Goal: Information Seeking & Learning: Learn about a topic

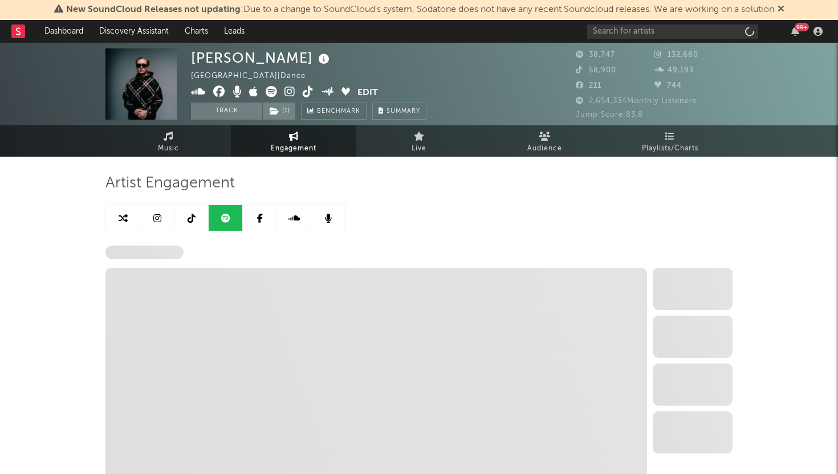
click at [785, 9] on icon at bounding box center [781, 8] width 7 height 9
select select "6m"
select select "1w"
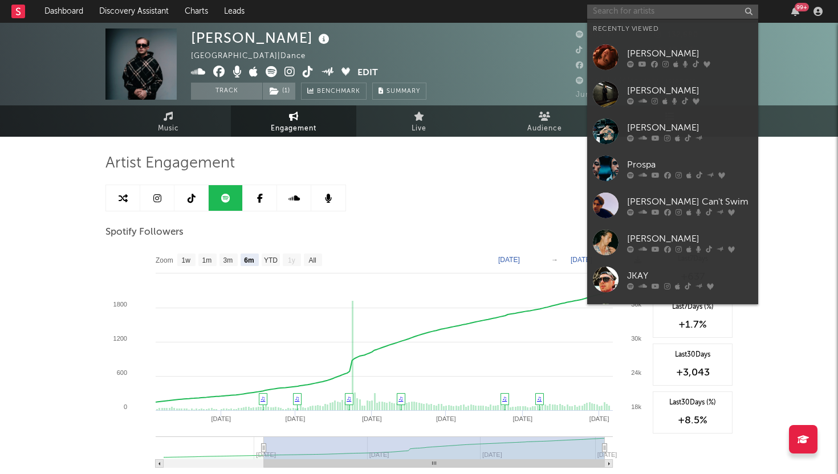
click at [602, 15] on input "text" at bounding box center [672, 12] width 171 height 14
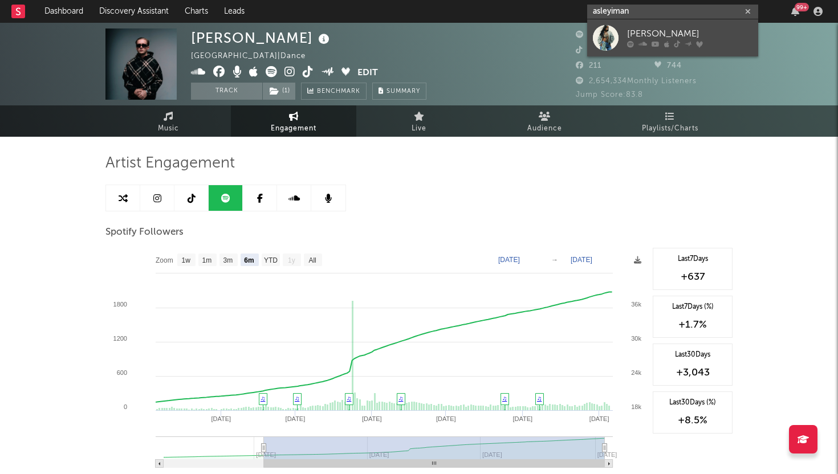
type input "asleyiman"
click at [606, 32] on div at bounding box center [606, 38] width 26 height 26
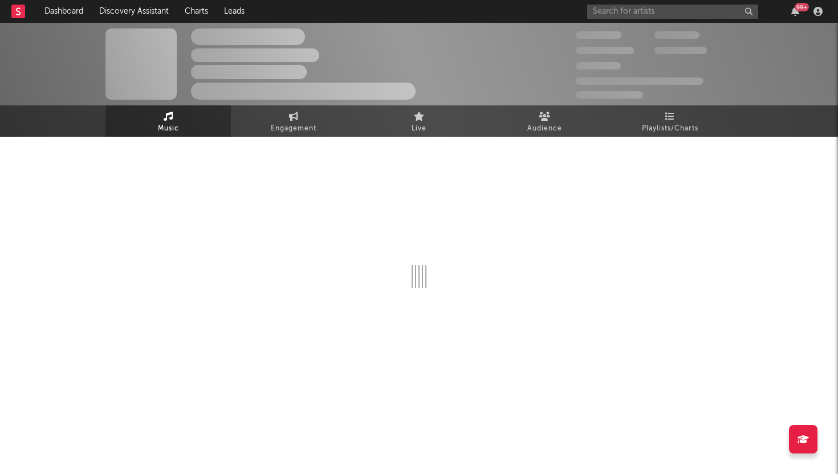
select select "1w"
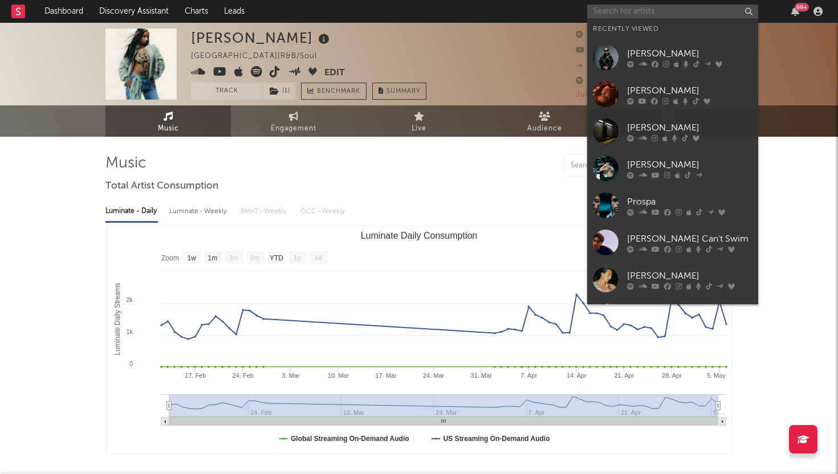
click at [607, 14] on input "text" at bounding box center [672, 12] width 171 height 14
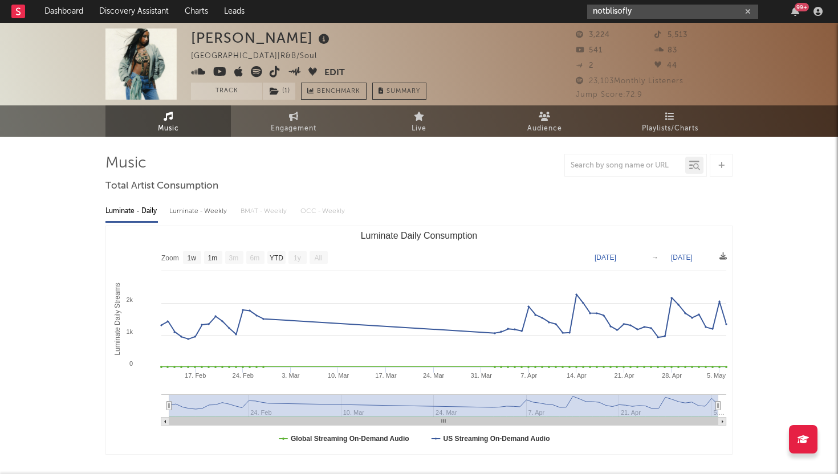
click at [605, 13] on input "notblisofly" at bounding box center [672, 12] width 171 height 14
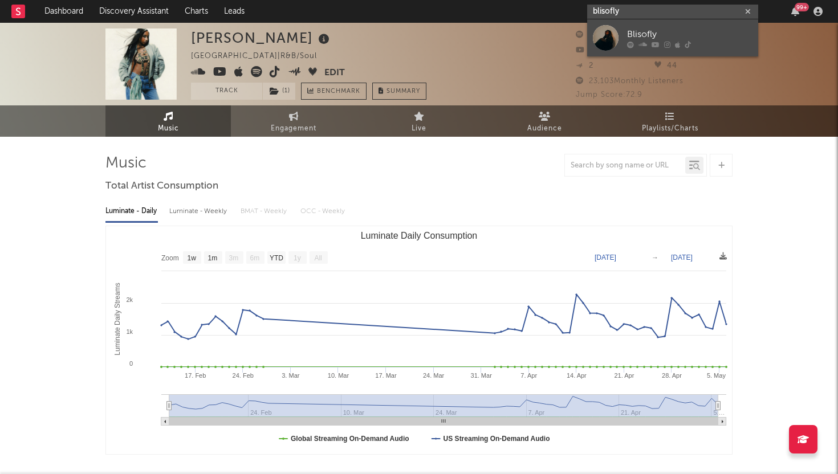
type input "blisofly"
click at [609, 38] on div at bounding box center [606, 38] width 26 height 26
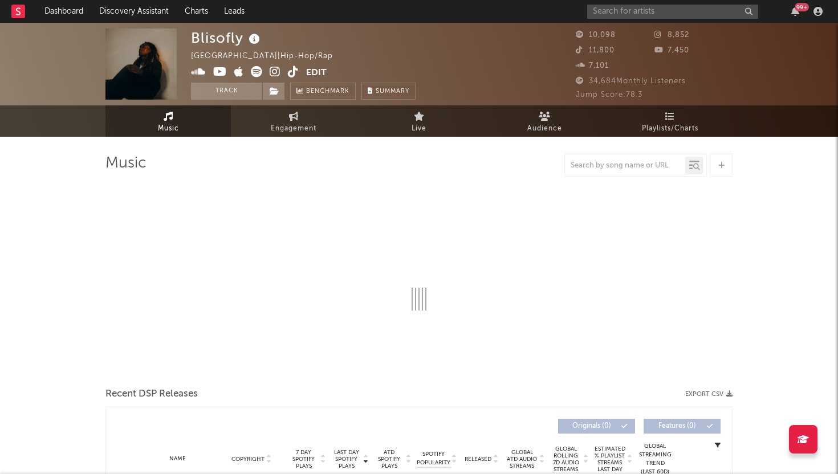
select select "6m"
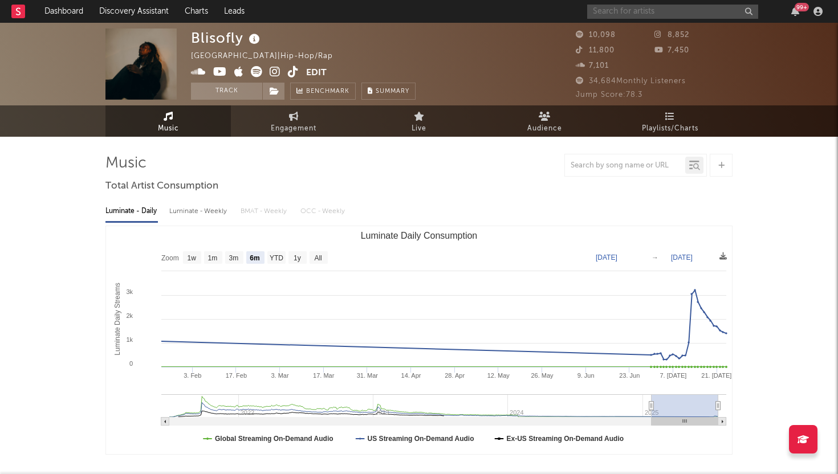
click at [617, 11] on input "text" at bounding box center [672, 12] width 171 height 14
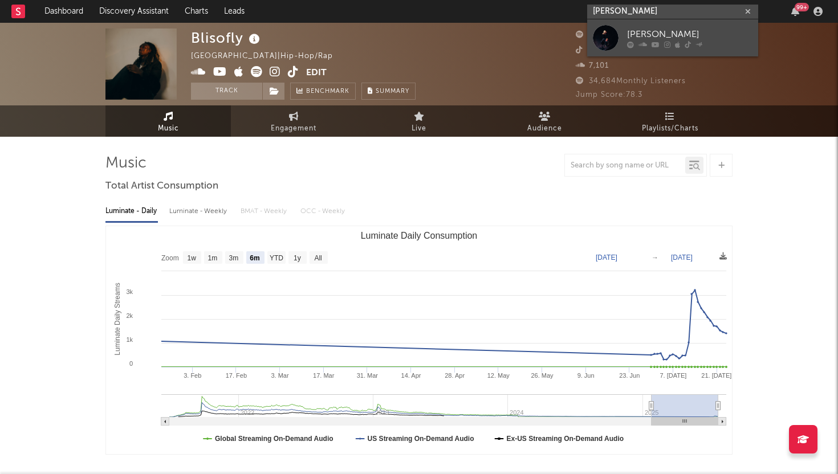
type input "[PERSON_NAME]"
click at [604, 28] on div at bounding box center [606, 38] width 26 height 26
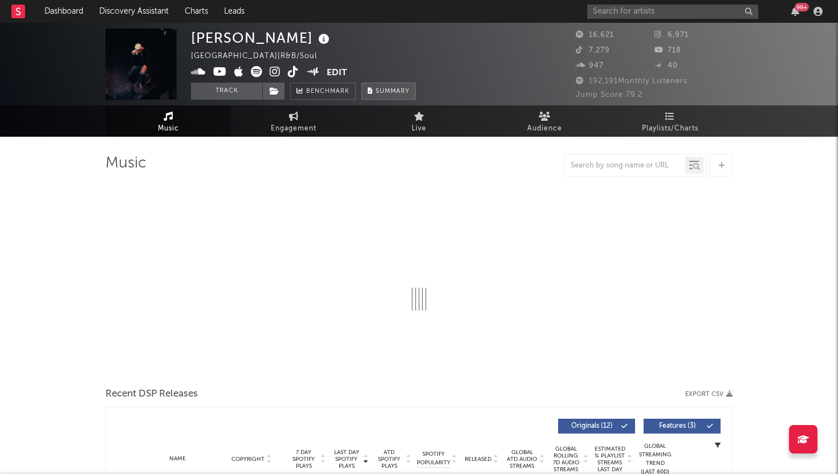
select select "6m"
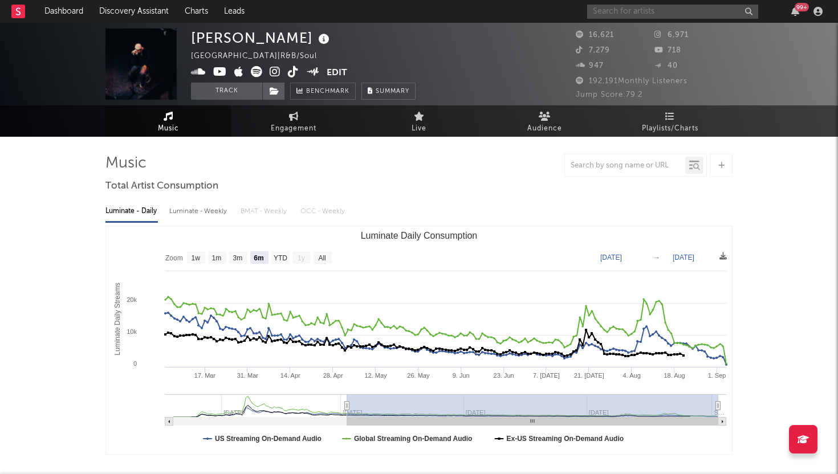
click at [633, 11] on input "text" at bounding box center [672, 12] width 171 height 14
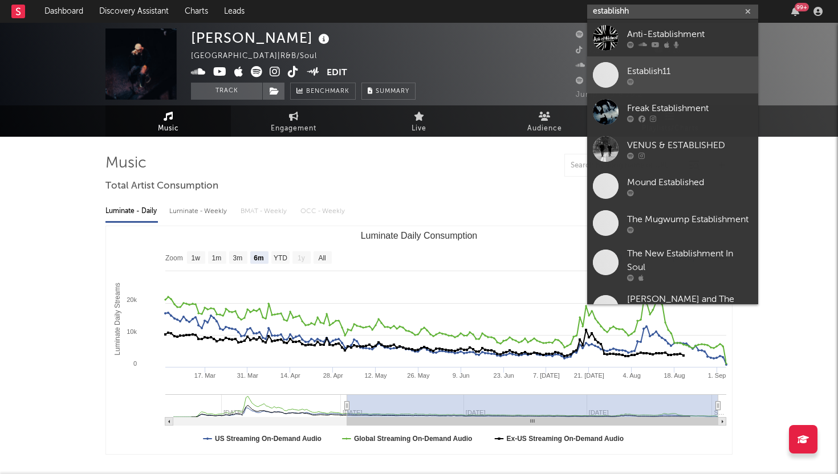
type input "establishh"
click at [667, 74] on div "Establish11" at bounding box center [689, 71] width 125 height 14
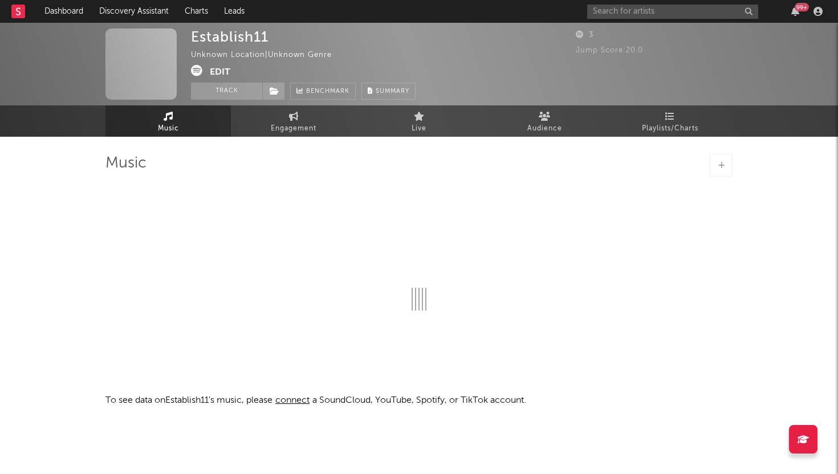
select select "1w"
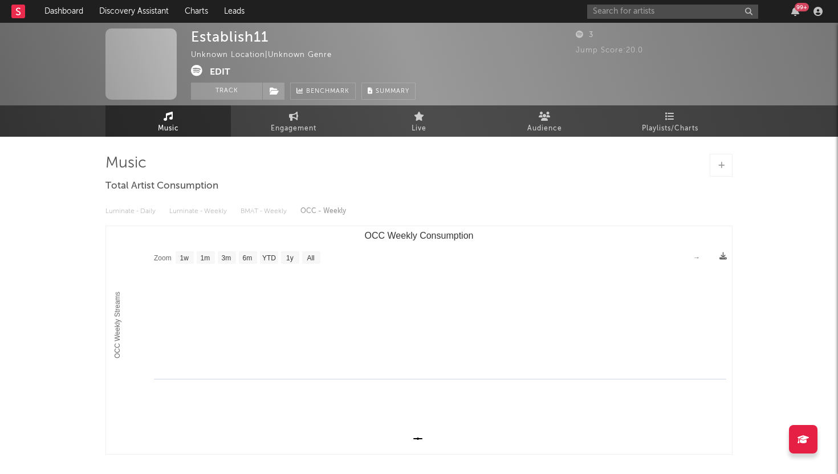
scroll to position [84, 0]
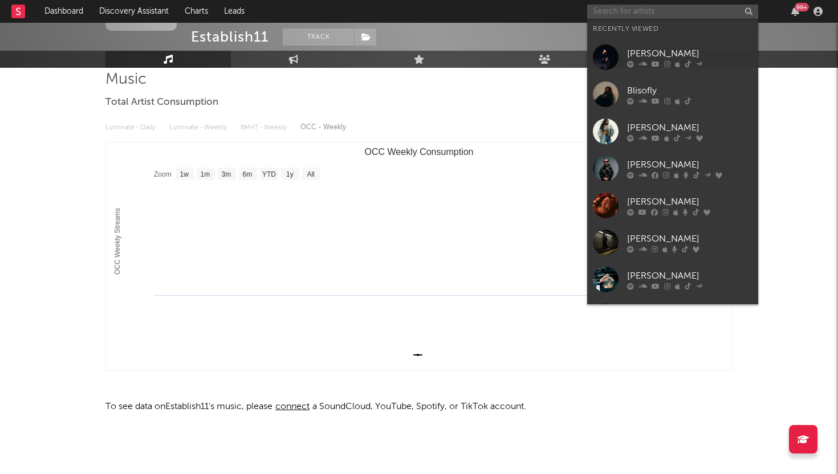
click at [646, 9] on input "text" at bounding box center [672, 12] width 171 height 14
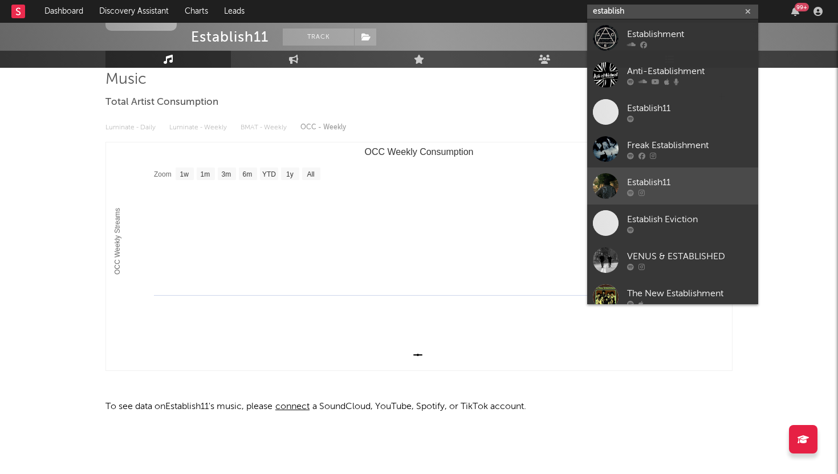
type input "establish"
click at [683, 177] on div "Establish11" at bounding box center [689, 183] width 125 height 14
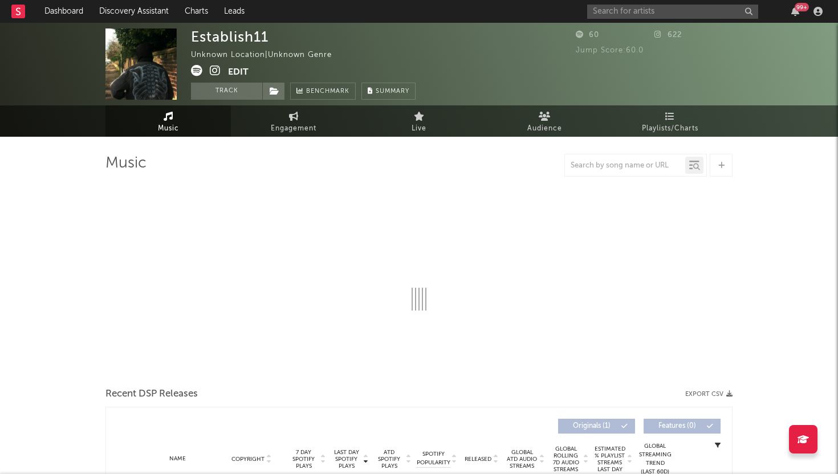
select select "1w"
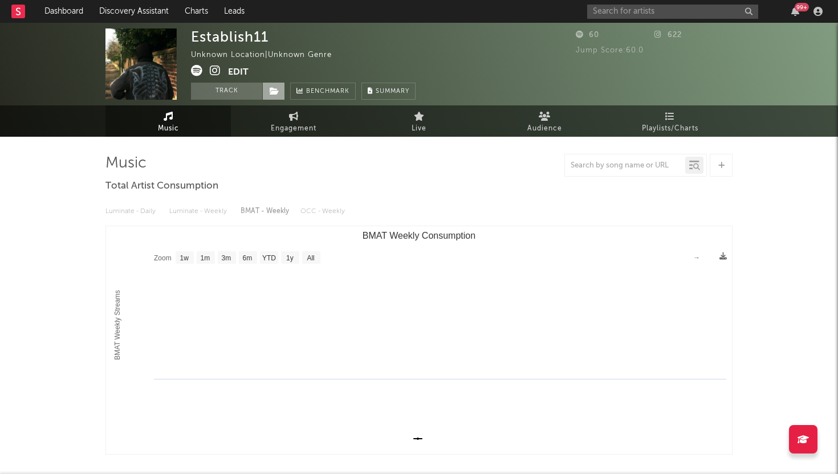
click at [280, 96] on span at bounding box center [273, 91] width 23 height 17
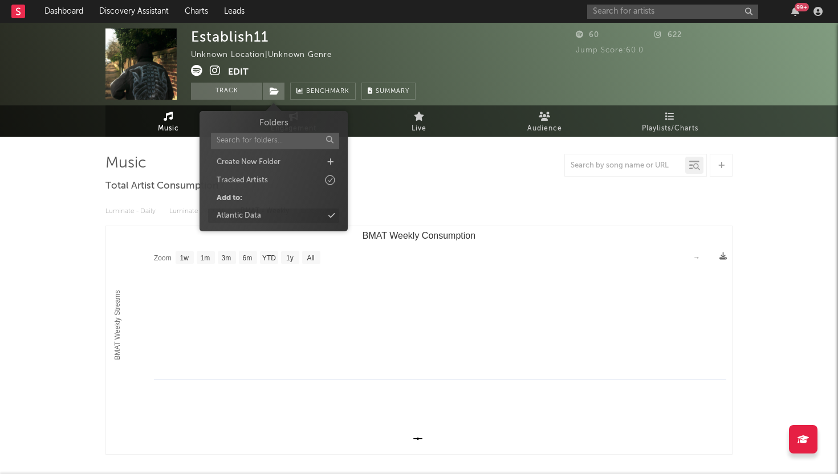
click at [253, 216] on div "Atlantic Data" at bounding box center [239, 215] width 44 height 11
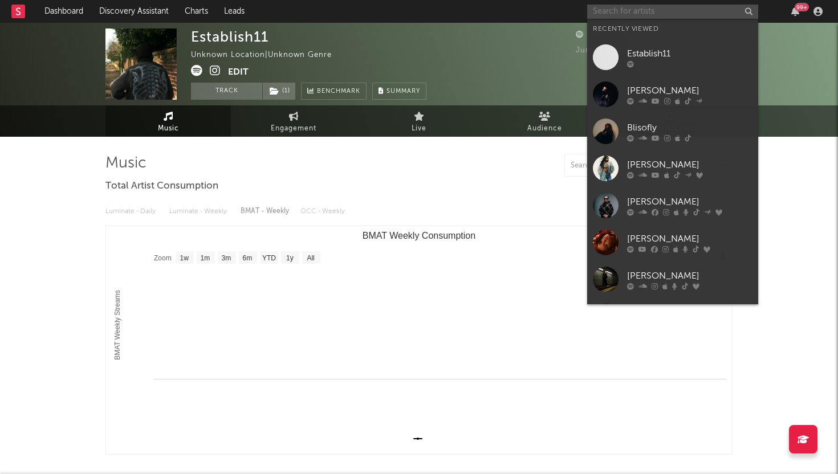
click at [608, 10] on input "text" at bounding box center [672, 12] width 171 height 14
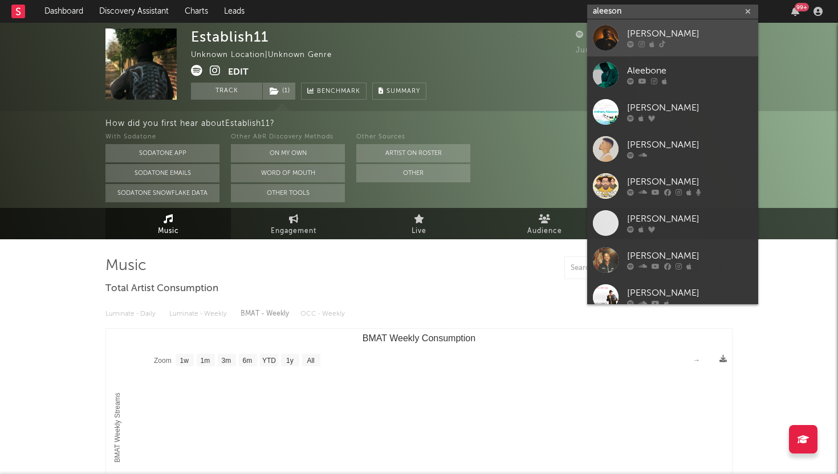
type input "aleeson"
click at [600, 46] on div at bounding box center [606, 38] width 26 height 26
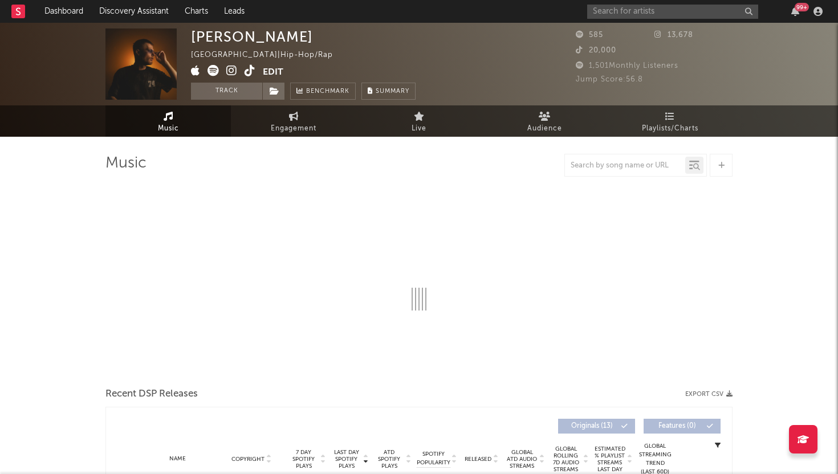
select select "1w"
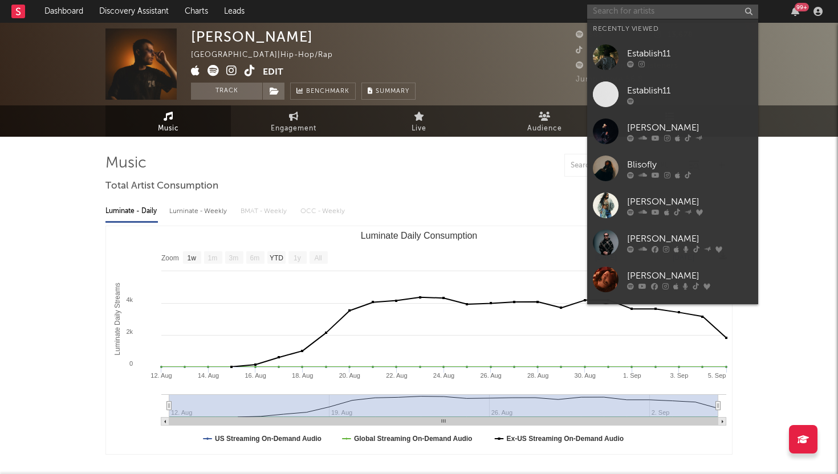
click at [615, 11] on input "text" at bounding box center [672, 12] width 171 height 14
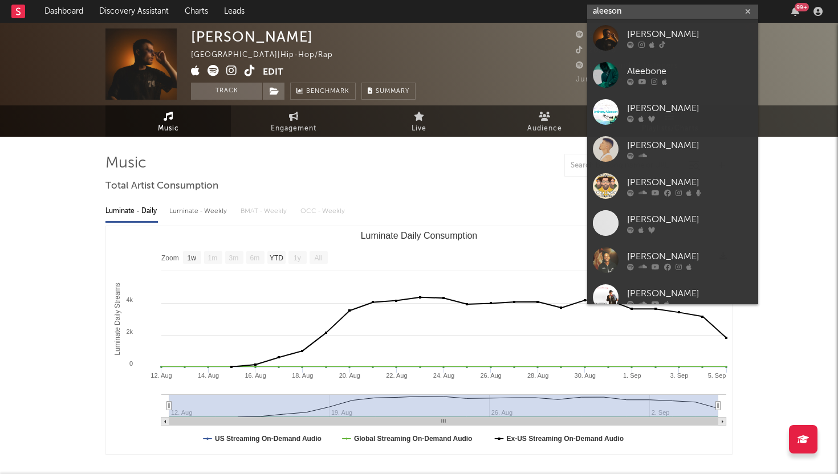
type input "aleeson"
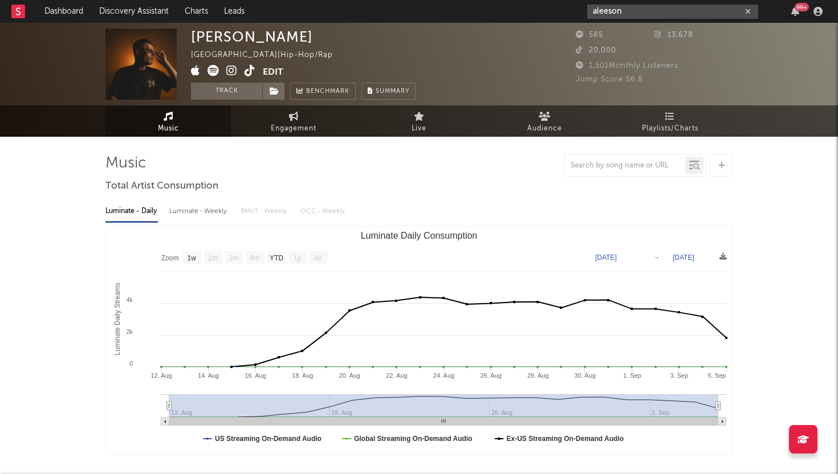
click at [750, 9] on icon "button" at bounding box center [748, 11] width 6 height 7
paste input "[URL][DOMAIN_NAME]"
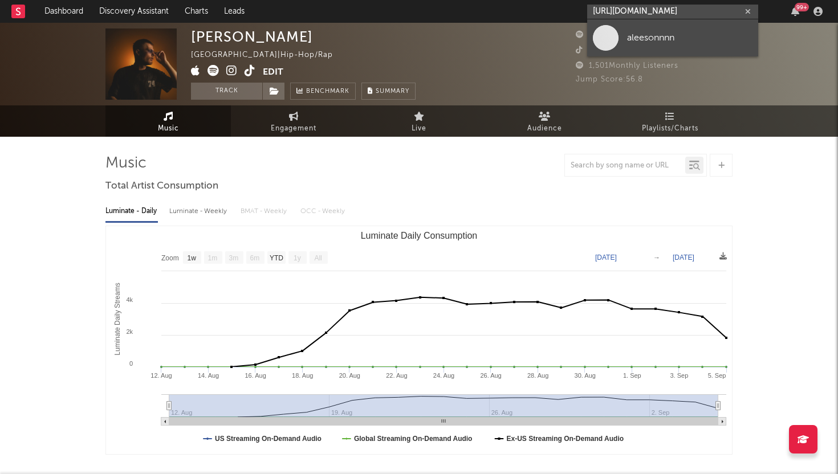
type input "[URL][DOMAIN_NAME]"
click at [648, 38] on div "aleesonnnn" at bounding box center [689, 38] width 125 height 14
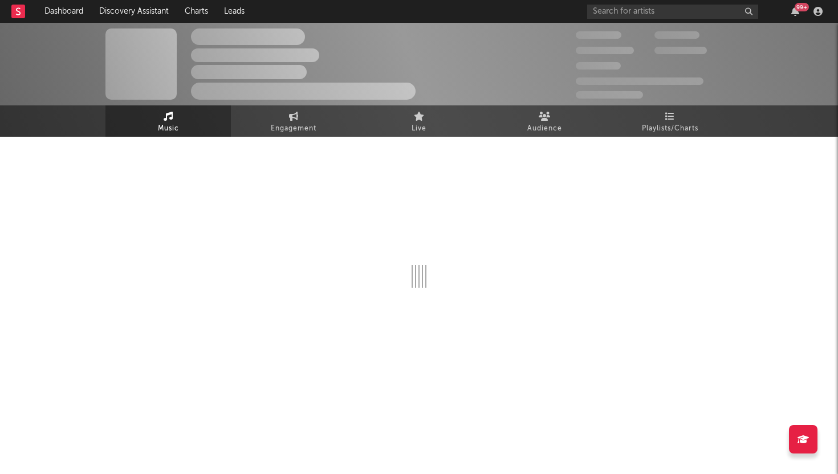
select select "1w"
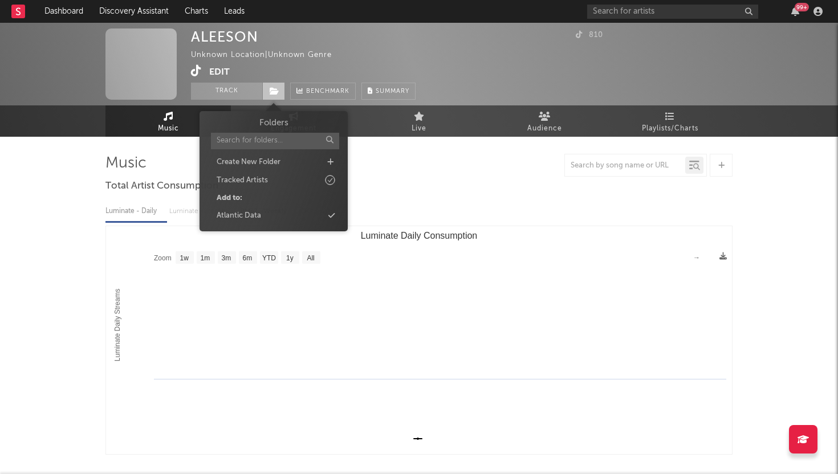
click at [266, 95] on span at bounding box center [273, 91] width 23 height 17
click at [250, 213] on div "Atlantic Data" at bounding box center [239, 215] width 44 height 11
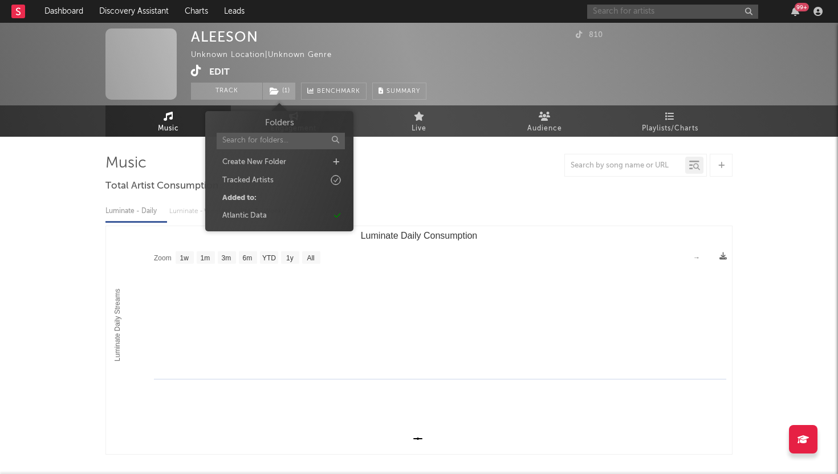
click at [616, 9] on input "text" at bounding box center [672, 12] width 171 height 14
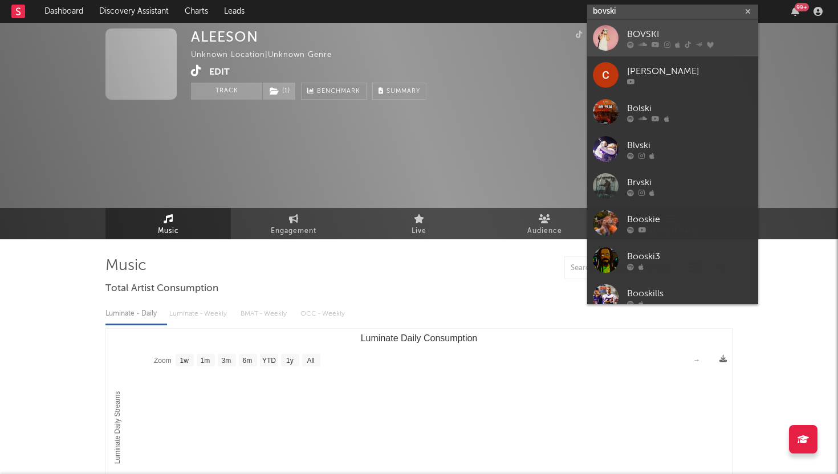
type input "bovski"
click at [611, 34] on div at bounding box center [606, 38] width 26 height 26
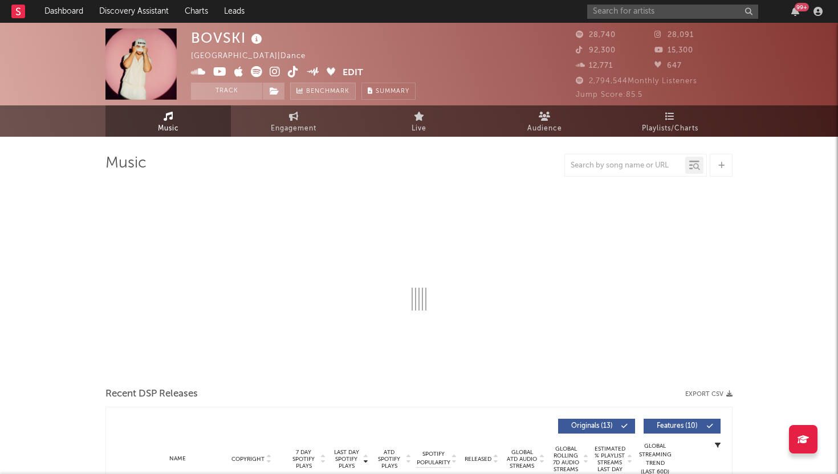
select select "6m"
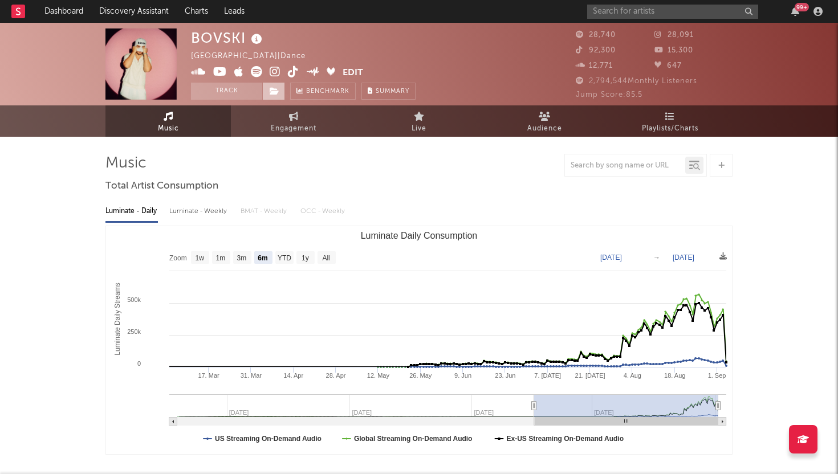
click at [279, 91] on icon at bounding box center [275, 91] width 10 height 8
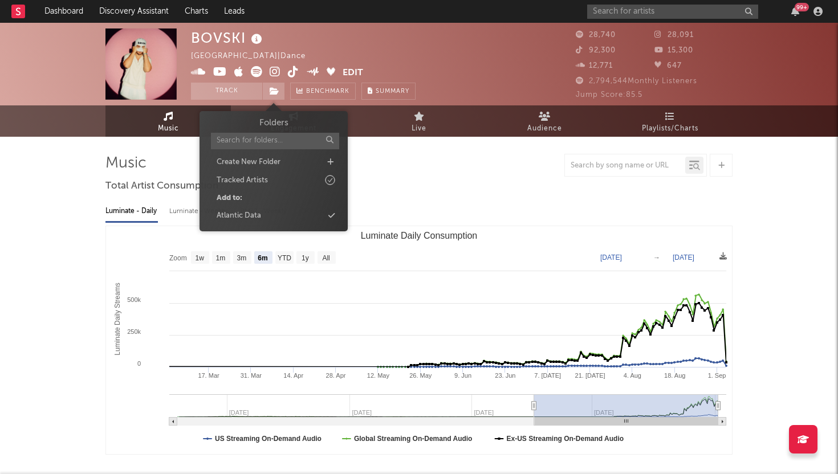
click at [451, 197] on div "Luminate - Daily Luminate - Weekly BMAT - Weekly OCC - Weekly Zoom 1w 1m 3m 6m …" at bounding box center [418, 327] width 627 height 262
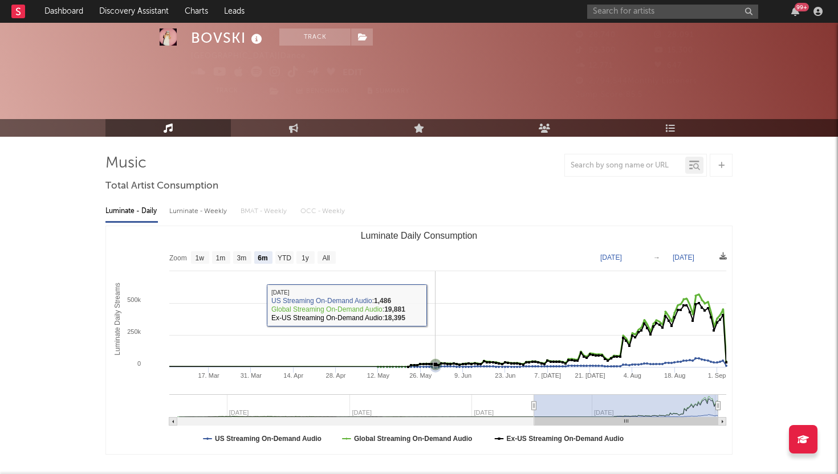
scroll to position [393, 0]
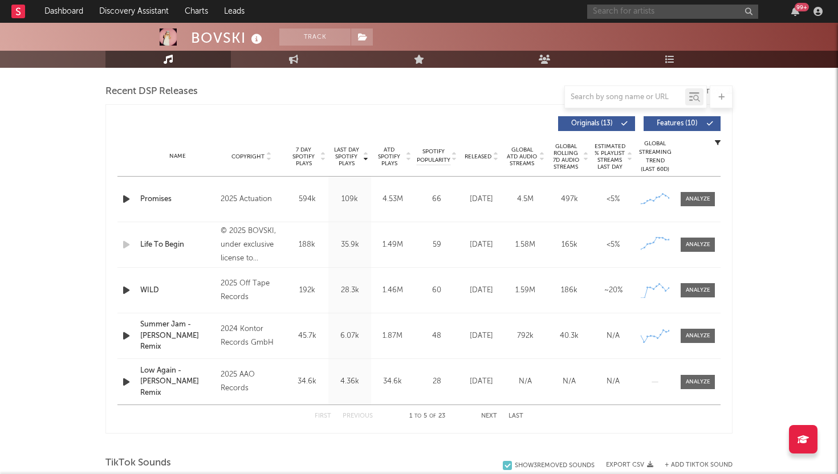
click at [665, 14] on input "text" at bounding box center [672, 12] width 171 height 14
click at [627, 11] on input "tejy" at bounding box center [672, 12] width 171 height 14
click at [620, 12] on input "tejy" at bounding box center [672, 12] width 171 height 14
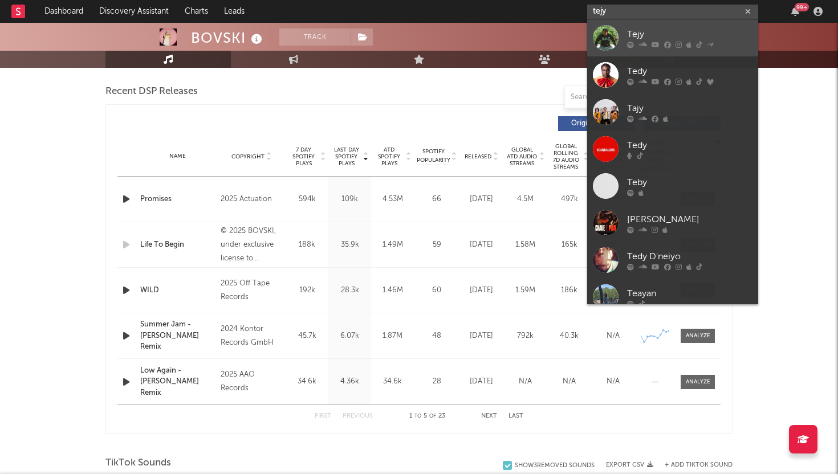
type input "tejy"
click at [605, 36] on div at bounding box center [606, 38] width 26 height 26
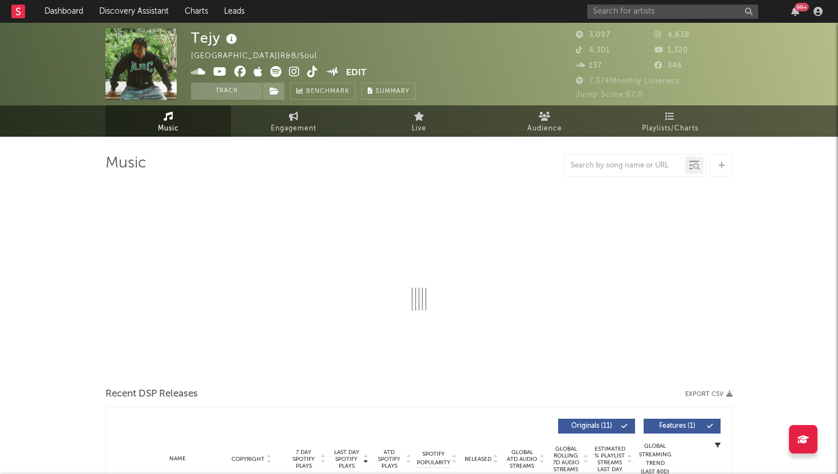
select select "6m"
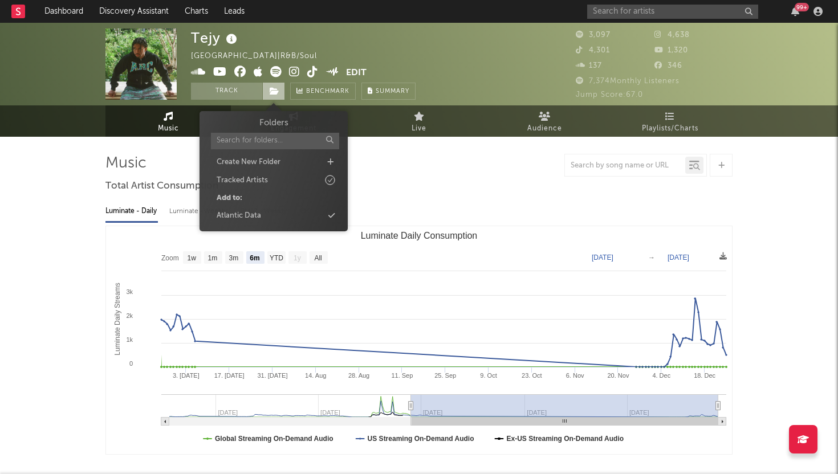
click at [270, 86] on span at bounding box center [273, 91] width 23 height 17
click at [301, 210] on div "Atlantic Data" at bounding box center [273, 216] width 131 height 15
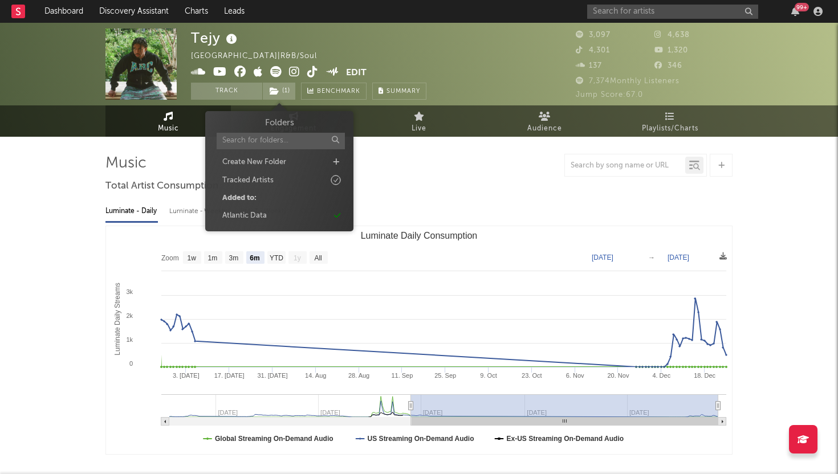
click at [474, 78] on div "Tejy [GEOGRAPHIC_DATA] | R&B/Soul Edit Track ( 1 ) Benchmark Summary" at bounding box center [376, 64] width 371 height 71
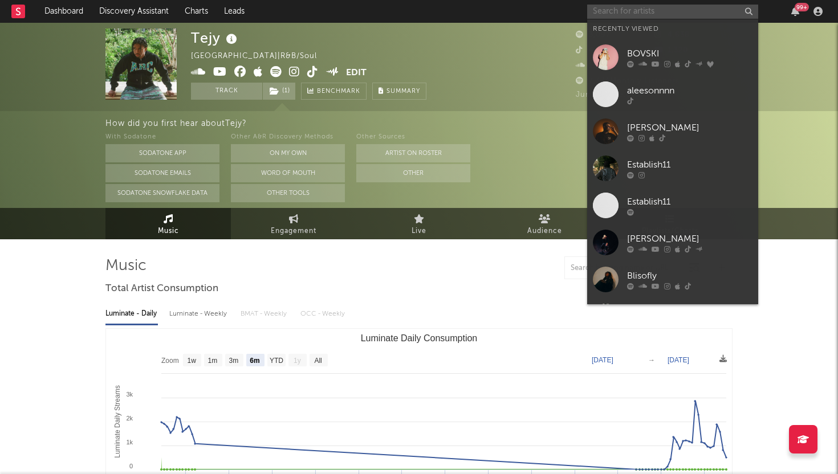
click at [674, 10] on input "text" at bounding box center [672, 12] width 171 height 14
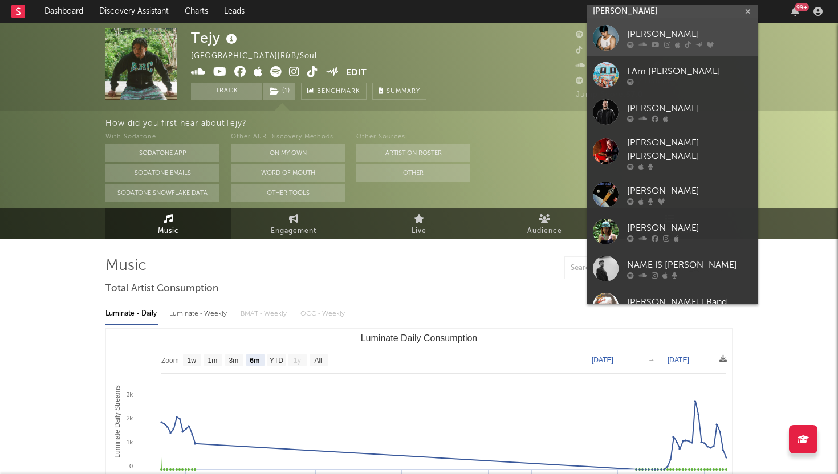
type input "[PERSON_NAME]"
click at [650, 36] on div "[PERSON_NAME]" at bounding box center [689, 34] width 125 height 14
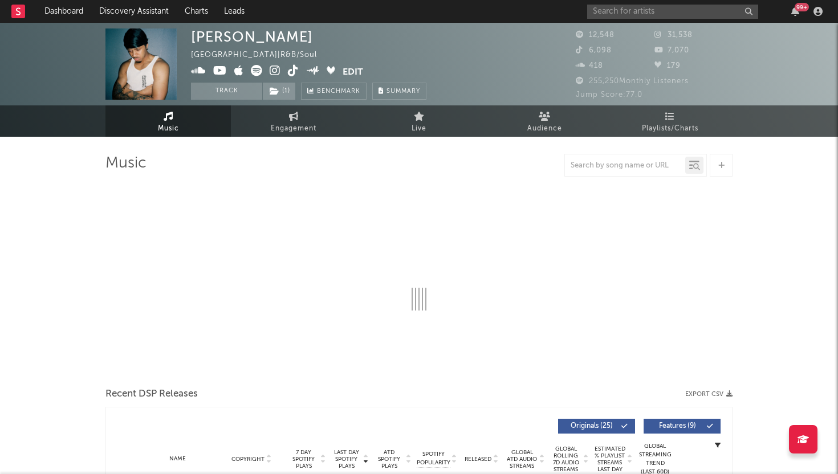
select select "6m"
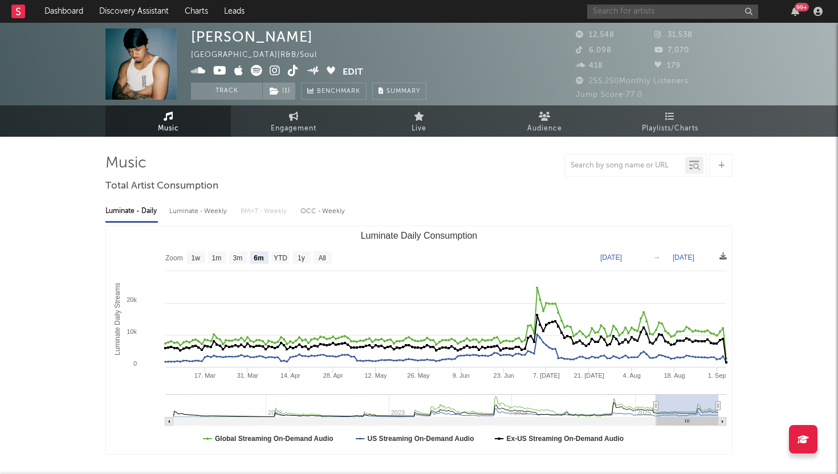
click at [674, 7] on input "text" at bounding box center [672, 12] width 171 height 14
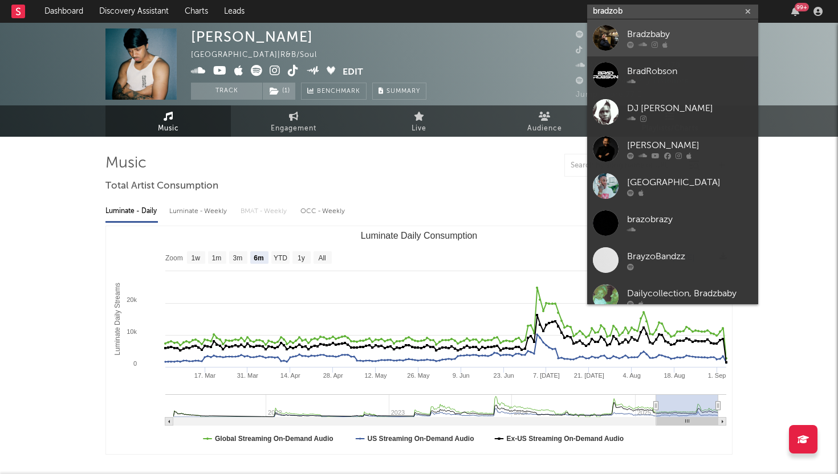
type input "bradzob"
click at [693, 32] on div "Bradzbaby" at bounding box center [689, 34] width 125 height 14
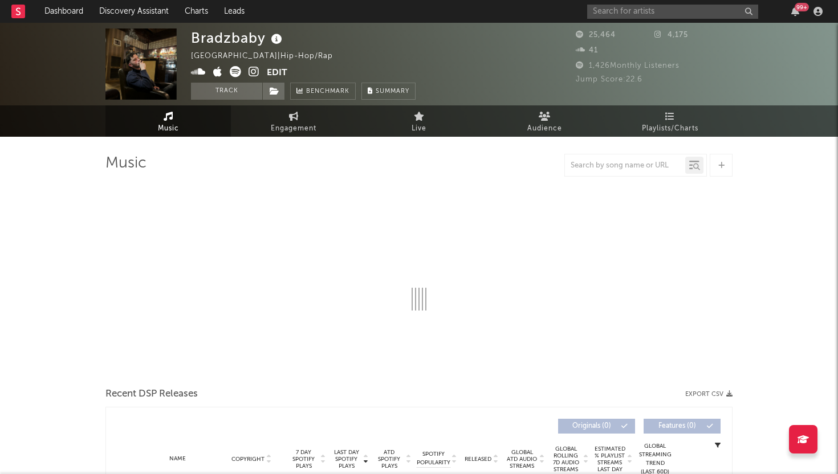
select select "1w"
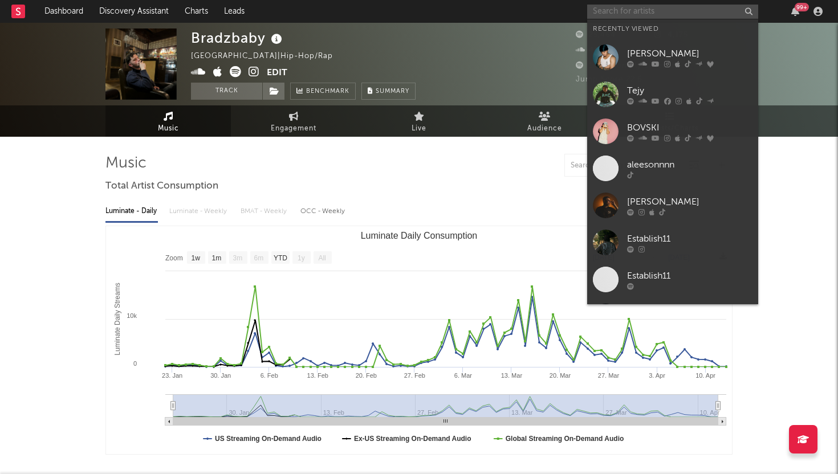
click at [647, 14] on input "text" at bounding box center [672, 12] width 171 height 14
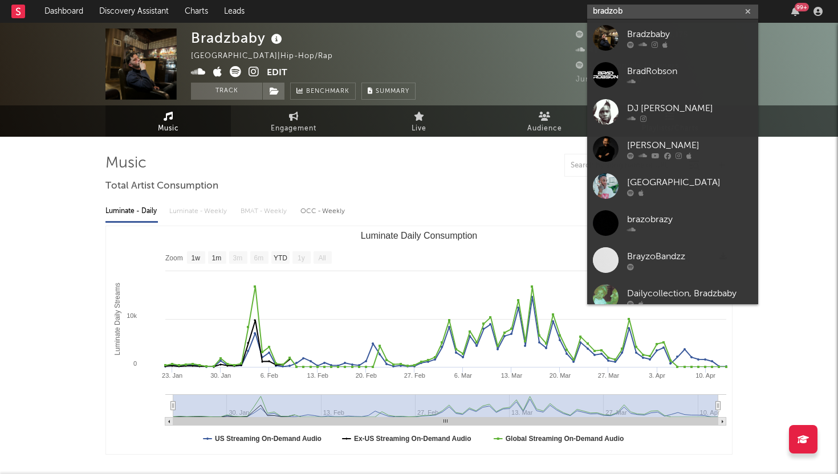
type input "bradzo"
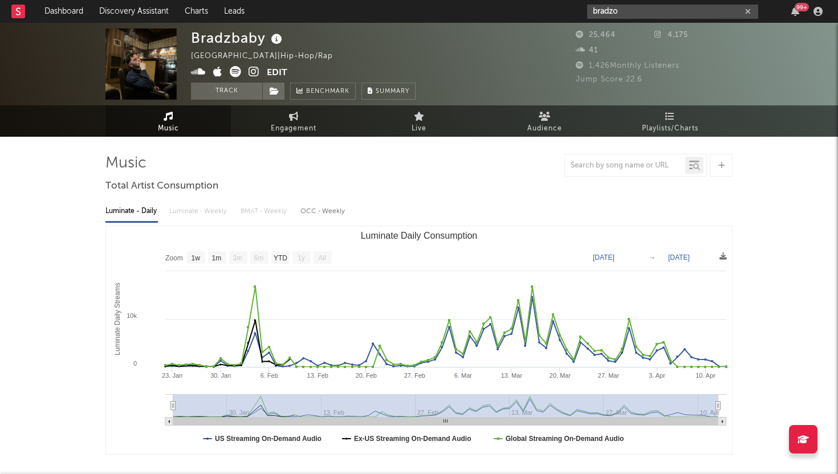
click at [747, 10] on icon "button" at bounding box center [748, 11] width 6 height 7
click at [722, 15] on input "text" at bounding box center [672, 12] width 171 height 14
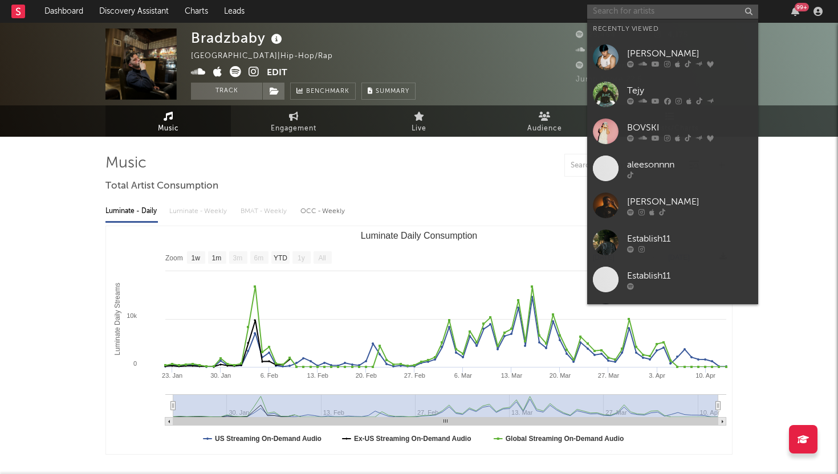
paste input "[URL][DOMAIN_NAME]"
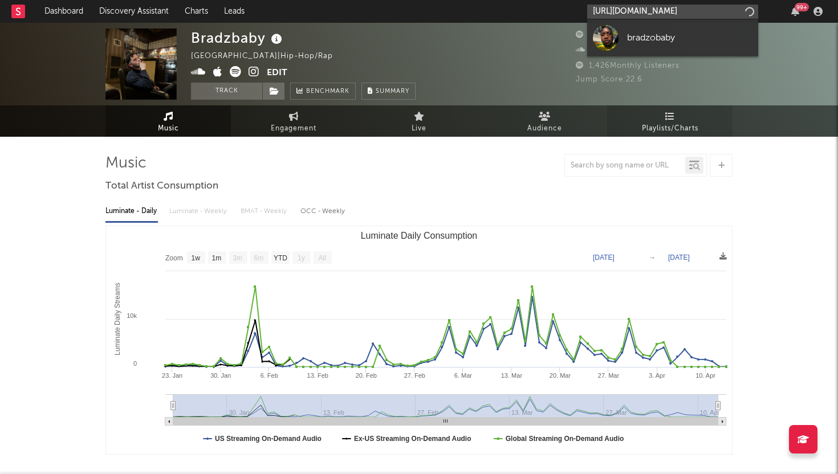
scroll to position [0, 97]
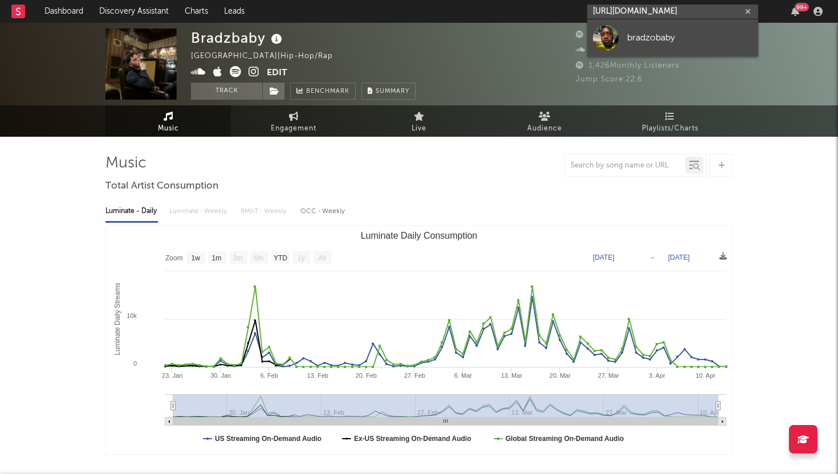
type input "[URL][DOMAIN_NAME]"
click at [634, 36] on div "bradzobaby" at bounding box center [689, 38] width 125 height 14
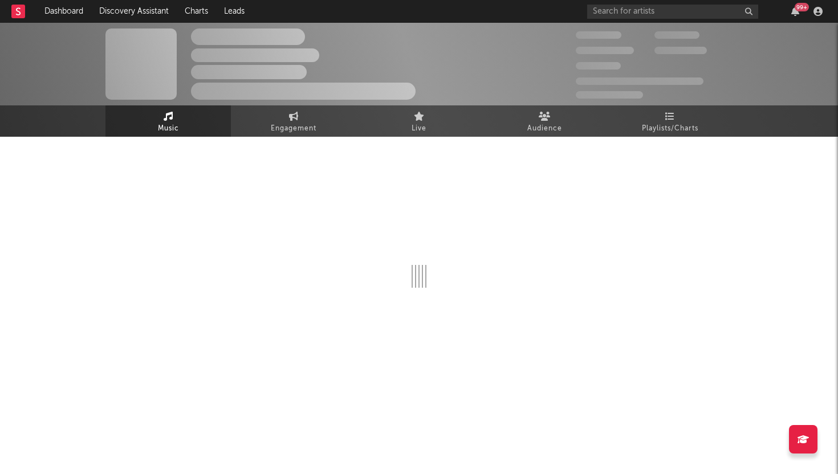
select select "1w"
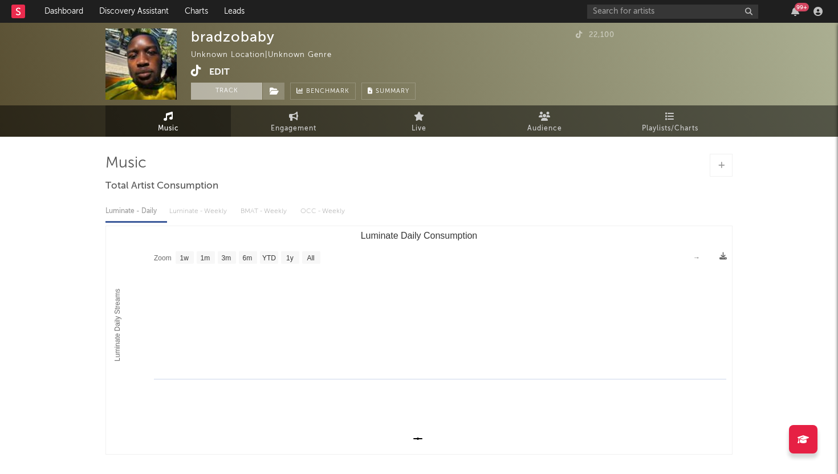
click at [244, 95] on button "Track" at bounding box center [226, 91] width 71 height 17
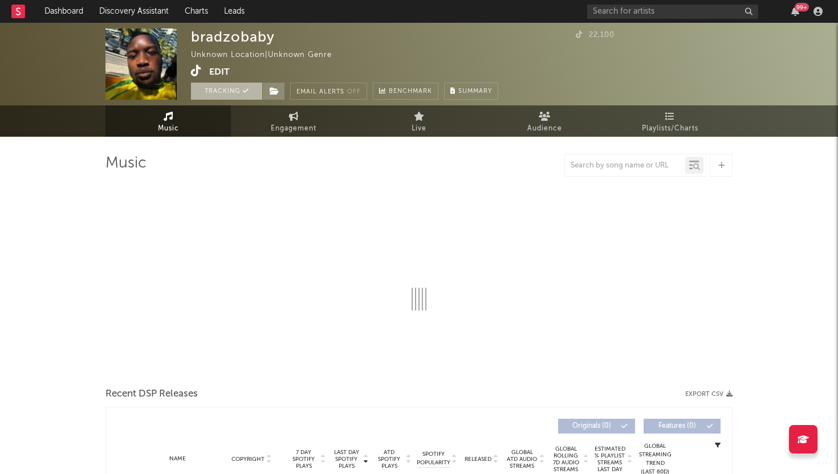
select select "1w"
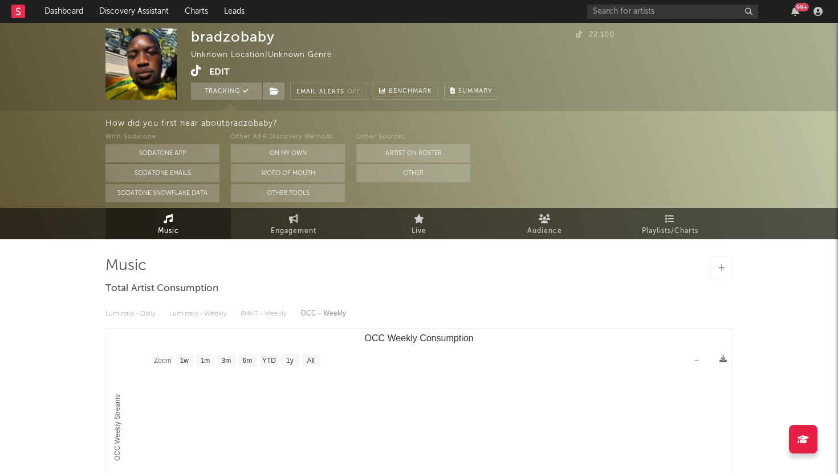
click at [198, 73] on icon at bounding box center [196, 70] width 11 height 11
click at [274, 224] on link "Engagement" at bounding box center [293, 223] width 125 height 31
select select "1w"
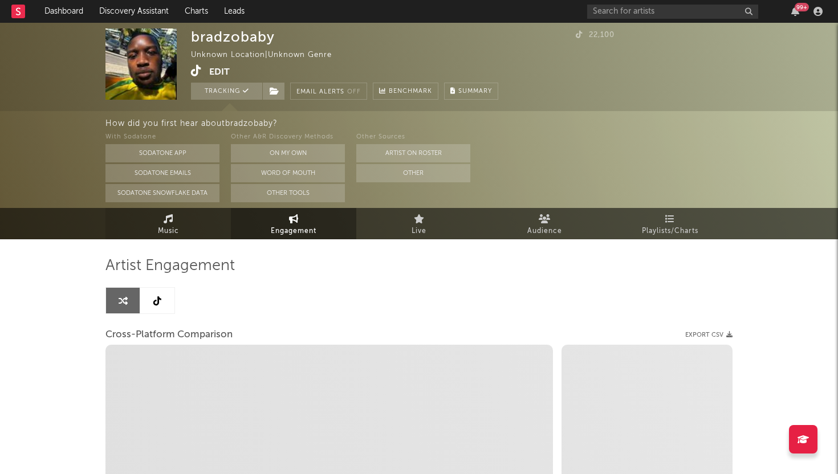
select select "1m"
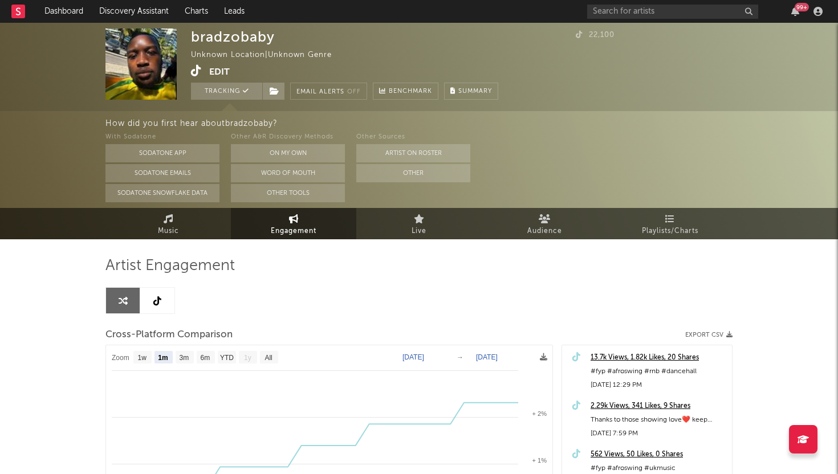
click at [160, 309] on link at bounding box center [157, 301] width 34 height 26
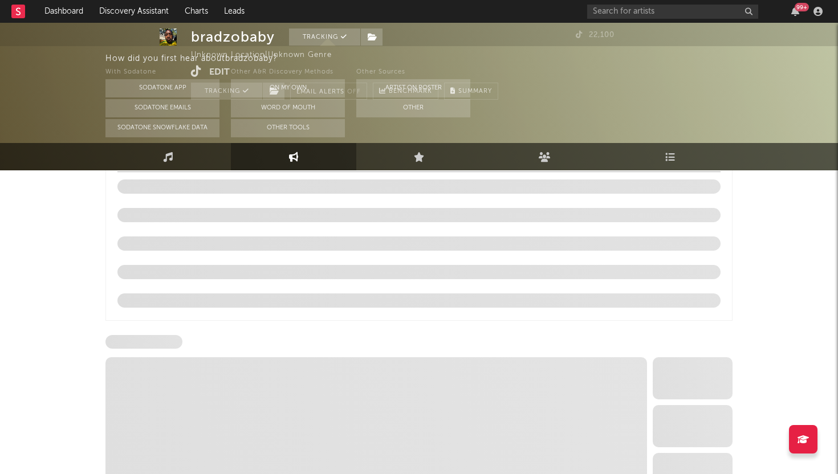
select select "6m"
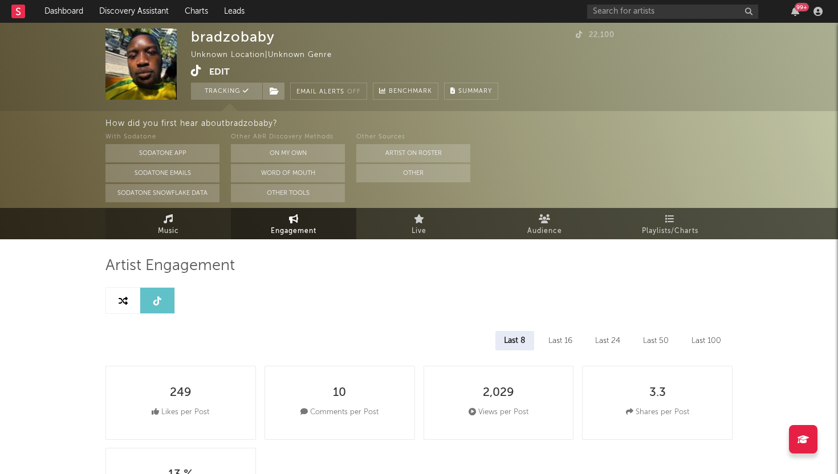
click at [164, 228] on span "Music" at bounding box center [168, 232] width 21 height 14
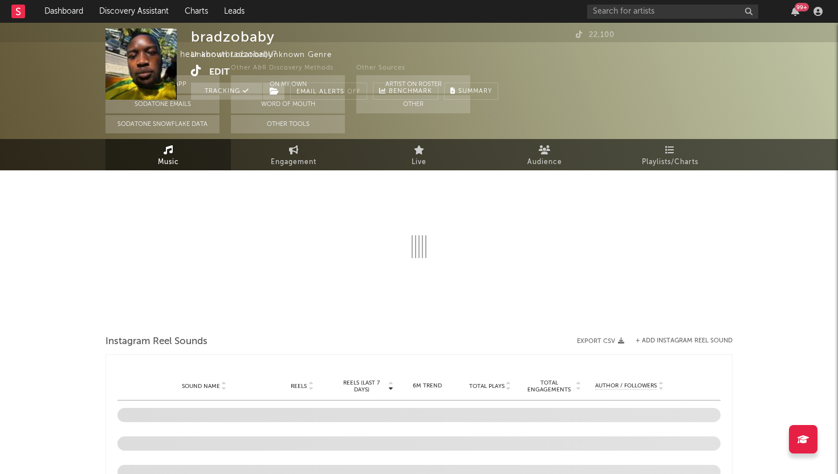
select select "1w"
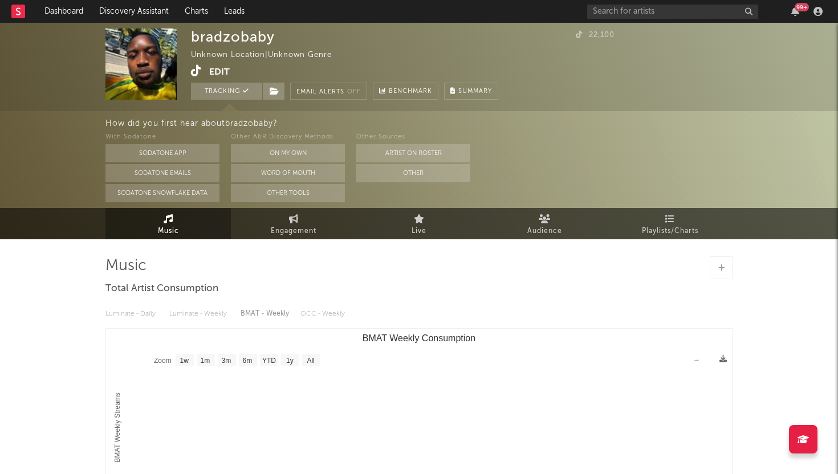
click at [218, 70] on button "Edit" at bounding box center [219, 72] width 21 height 14
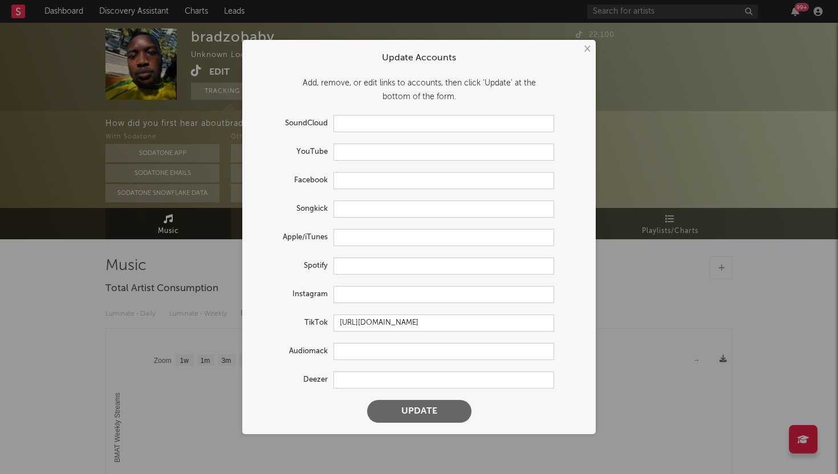
click at [454, 412] on button "Update" at bounding box center [419, 411] width 104 height 23
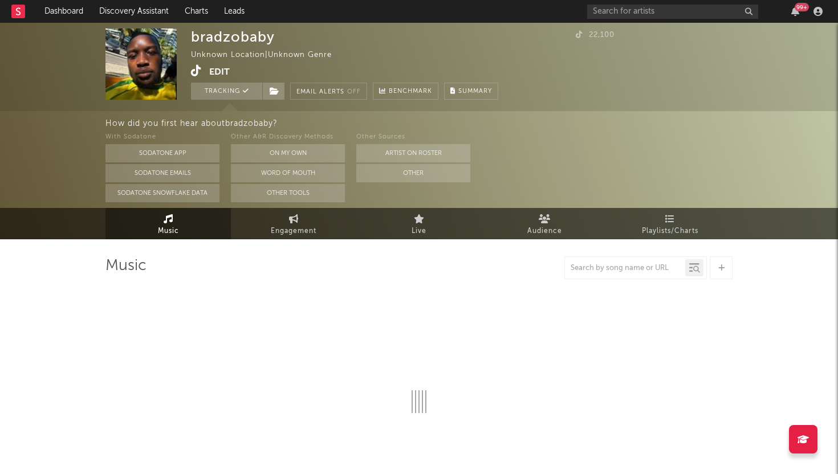
select select "1w"
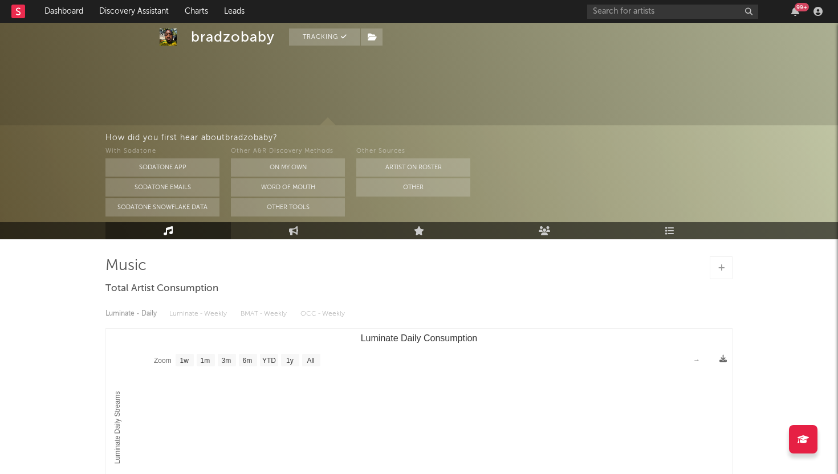
scroll to position [186, 0]
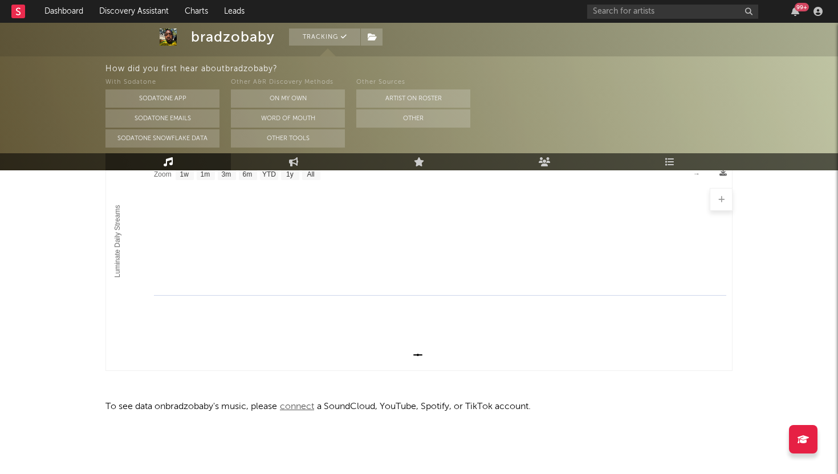
click at [306, 408] on span "connect" at bounding box center [297, 407] width 40 height 9
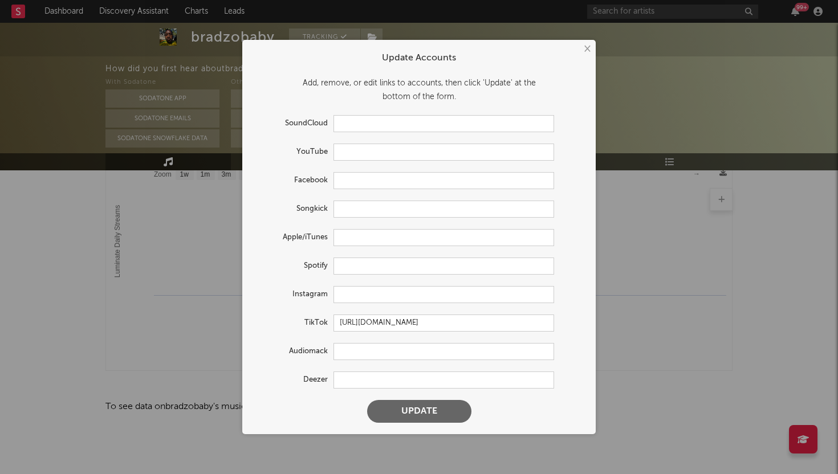
click at [588, 48] on button "×" at bounding box center [586, 49] width 13 height 13
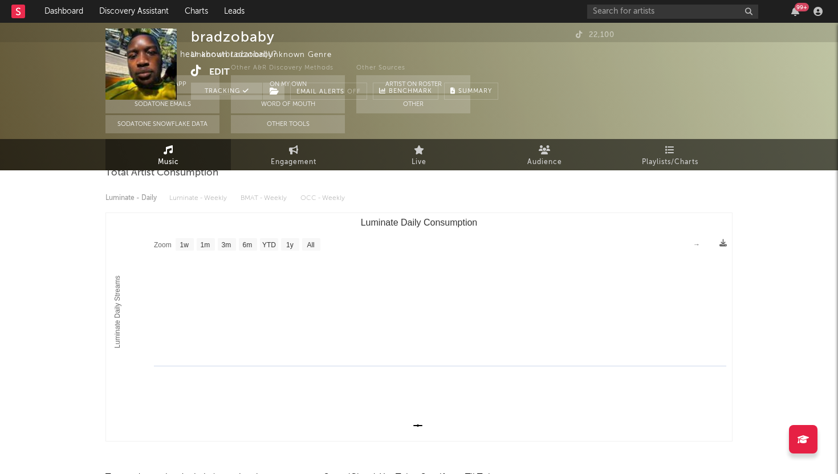
scroll to position [0, 0]
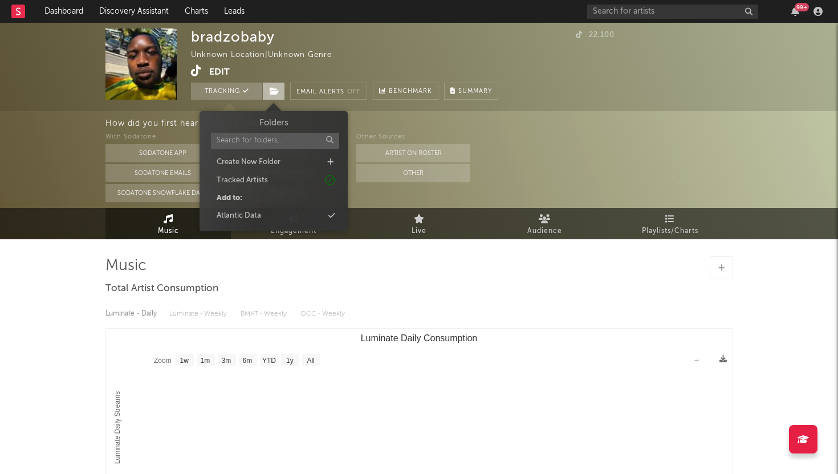
click at [269, 96] on span at bounding box center [273, 91] width 23 height 17
click at [270, 217] on div "Atlantic Data" at bounding box center [273, 216] width 131 height 15
